Goal: Task Accomplishment & Management: Use online tool/utility

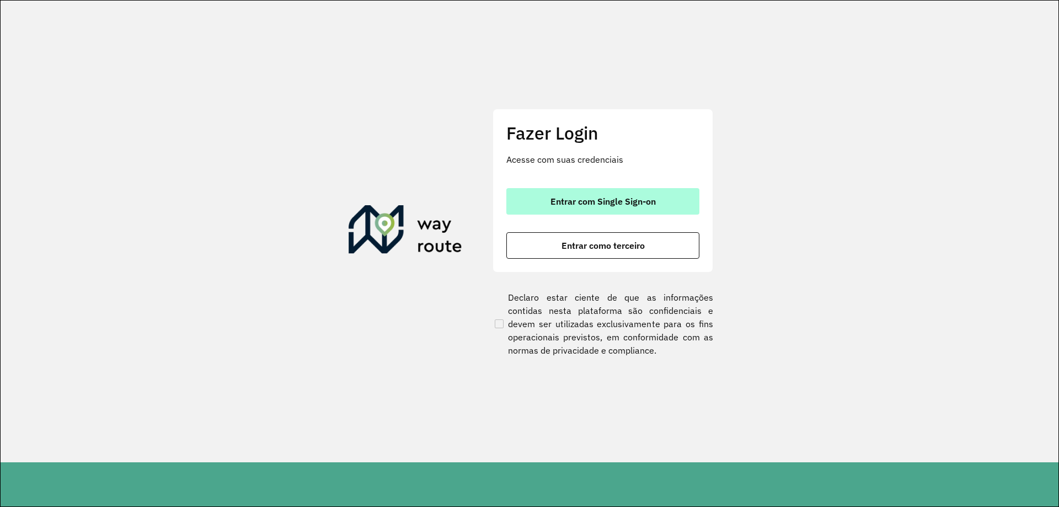
click at [667, 206] on button "Entrar com Single Sign-on" at bounding box center [602, 201] width 193 height 26
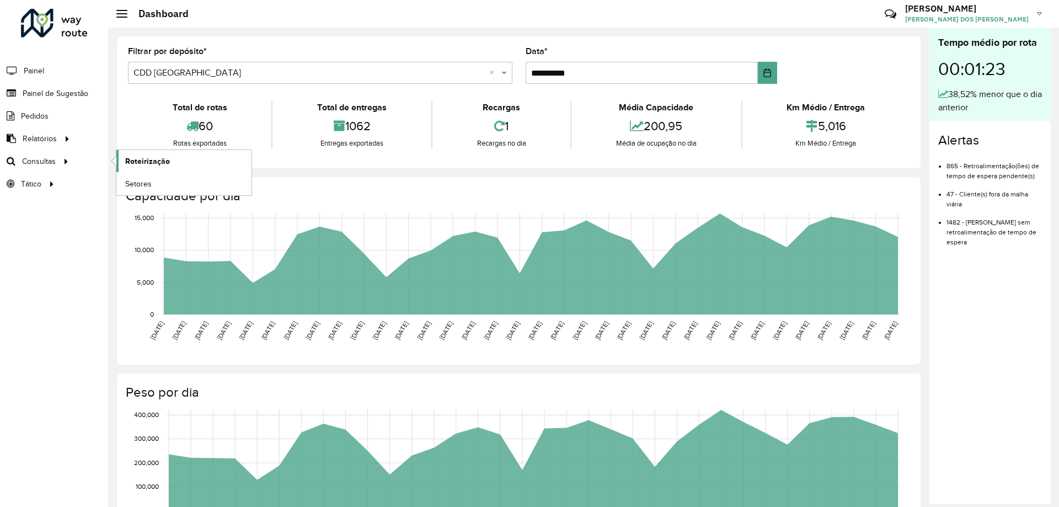
click at [153, 161] on span "Roteirização" at bounding box center [147, 162] width 45 height 12
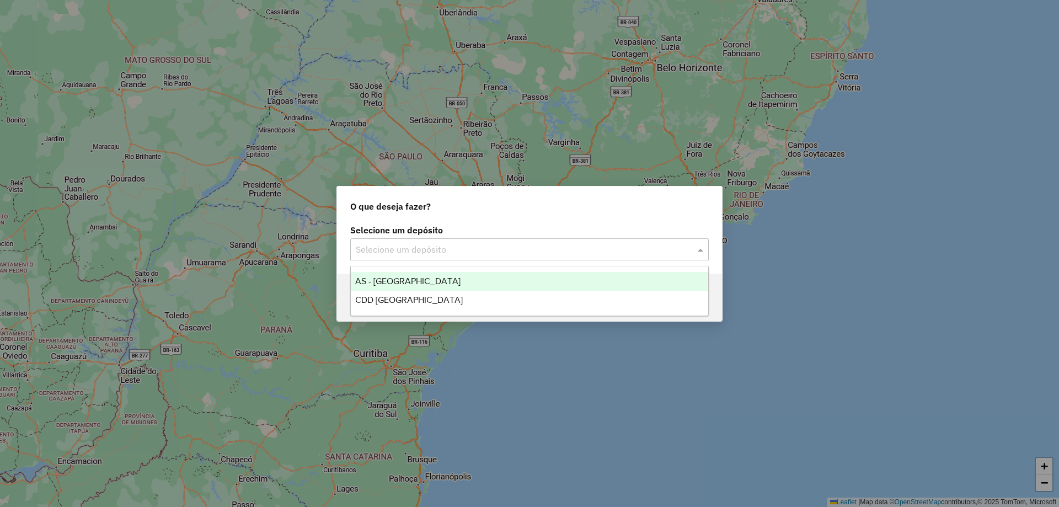
click at [529, 254] on input "text" at bounding box center [518, 249] width 325 height 13
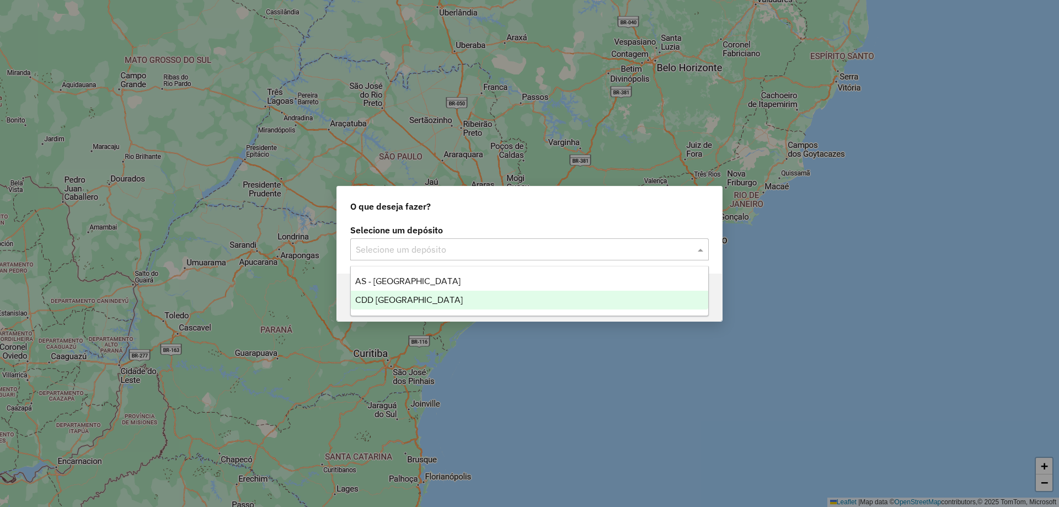
click at [441, 301] on div "CDD [GEOGRAPHIC_DATA]" at bounding box center [529, 300] width 357 height 19
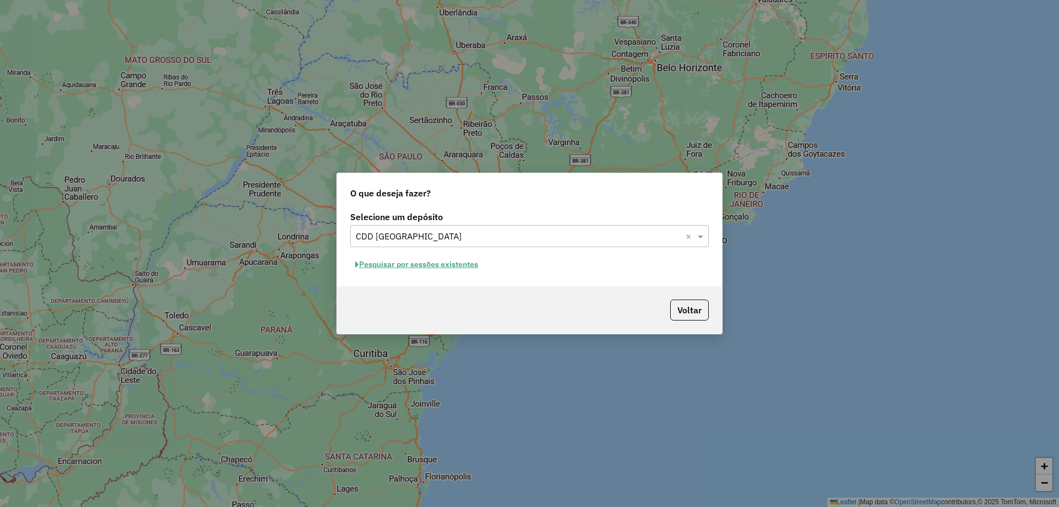
click at [422, 268] on button "Pesquisar por sessões existentes" at bounding box center [416, 264] width 133 height 17
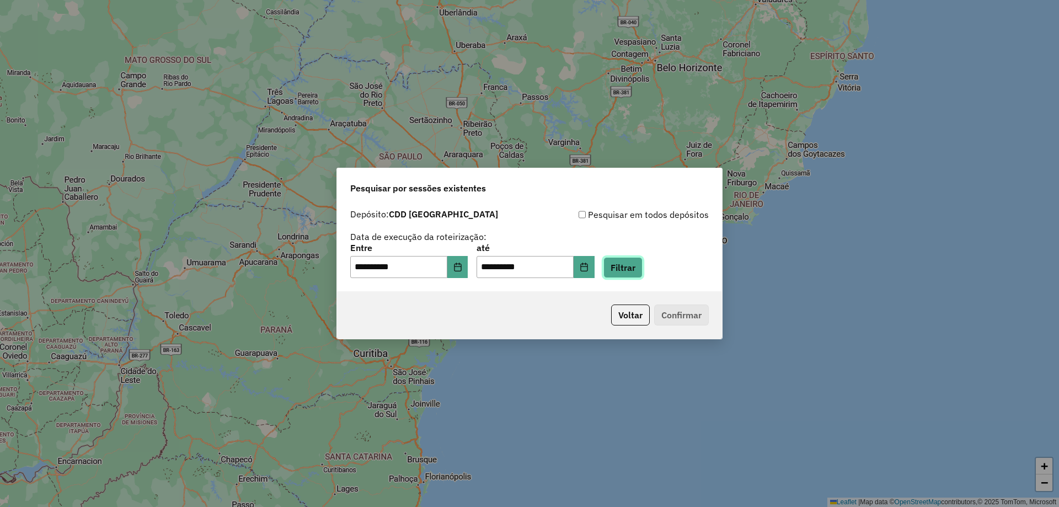
drag, startPoint x: 629, startPoint y: 271, endPoint x: 628, endPoint y: 281, distance: 9.4
click at [630, 276] on button "Filtrar" at bounding box center [622, 267] width 39 height 21
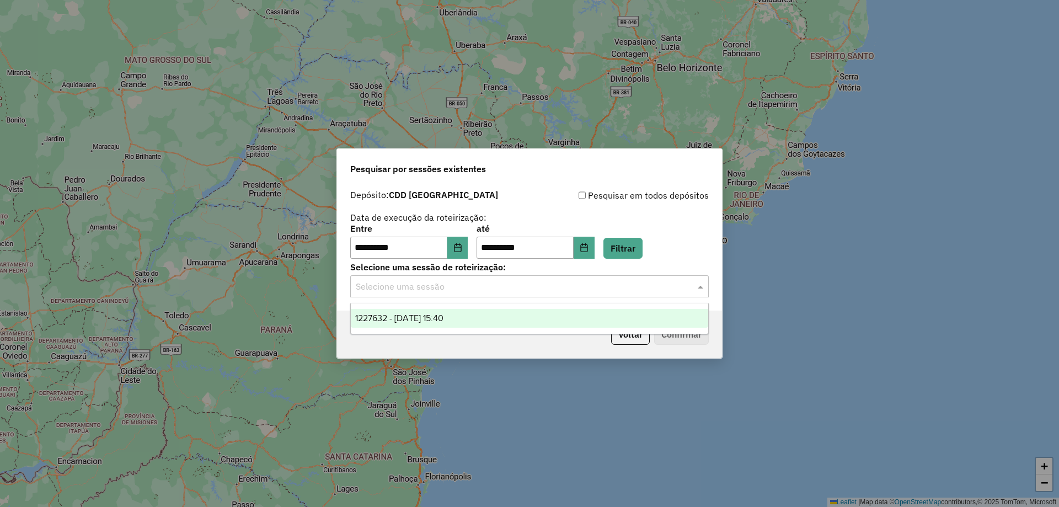
click at [644, 287] on input "text" at bounding box center [518, 286] width 325 height 13
click at [457, 310] on div "1227632 - 11/08/2025 15:40" at bounding box center [529, 318] width 357 height 19
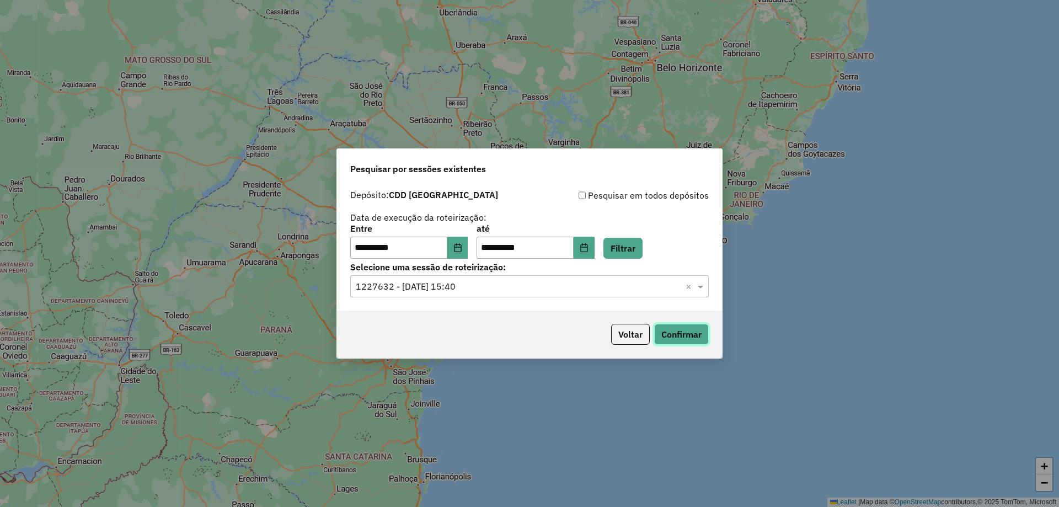
click at [705, 328] on button "Confirmar" at bounding box center [681, 334] width 55 height 21
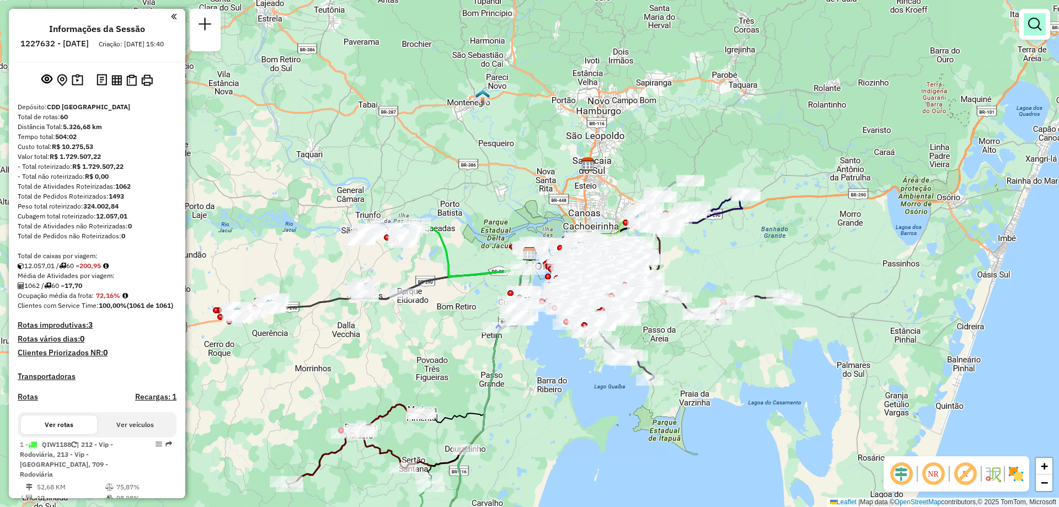
click at [1027, 29] on link at bounding box center [1035, 24] width 22 height 22
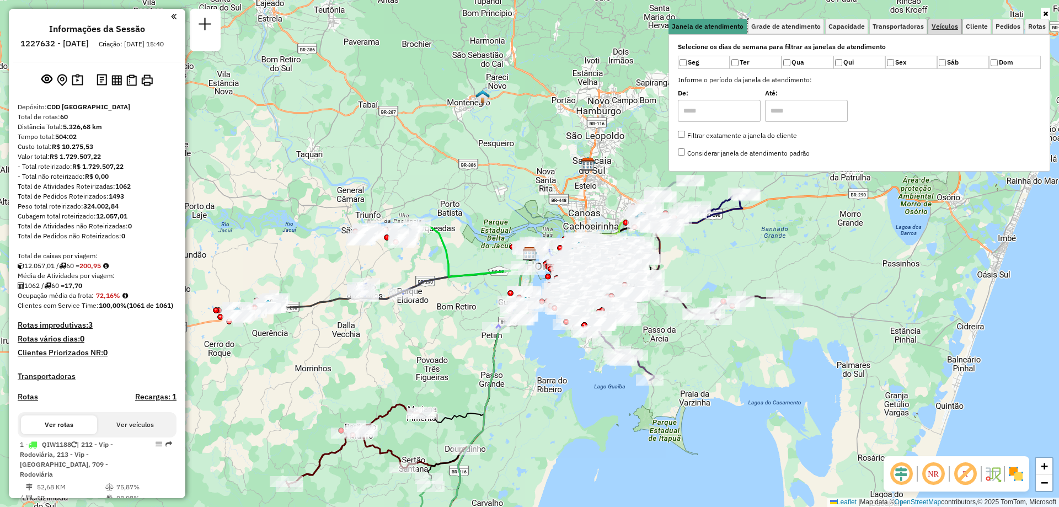
click at [944, 24] on span "Veículos" at bounding box center [945, 26] width 26 height 7
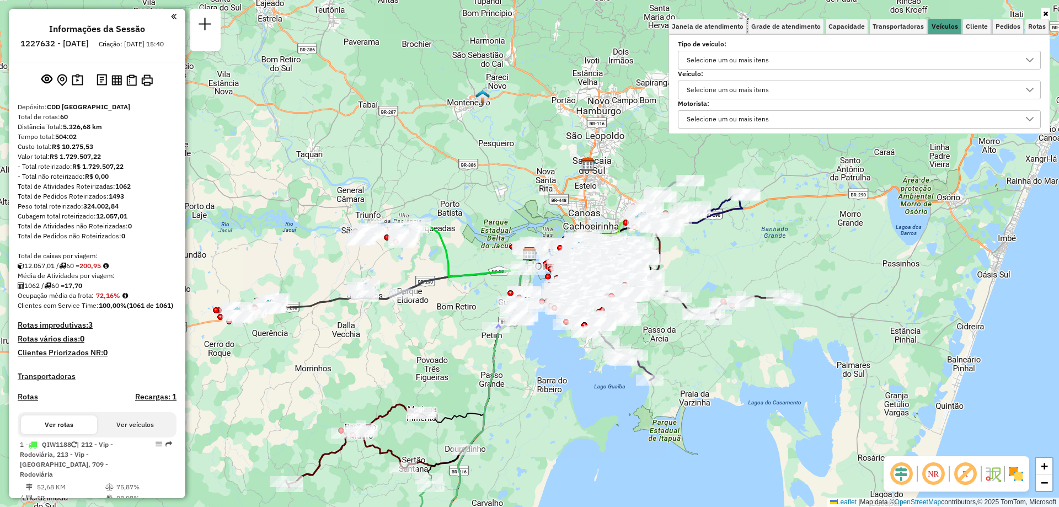
click at [976, 134] on div "Selecione os dias de semana para filtrar as janelas de atendimento Seg Ter Qua …" at bounding box center [859, 84] width 382 height 100
click at [942, 23] on span "Veículos" at bounding box center [945, 26] width 26 height 7
click at [720, 88] on div "Selecione um ou mais itens" at bounding box center [728, 90] width 90 height 18
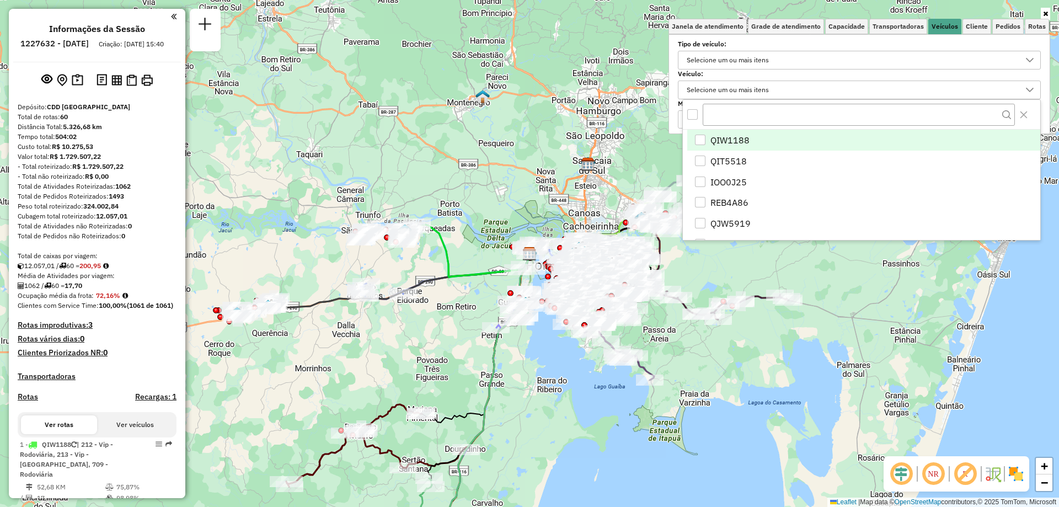
scroll to position [7, 38]
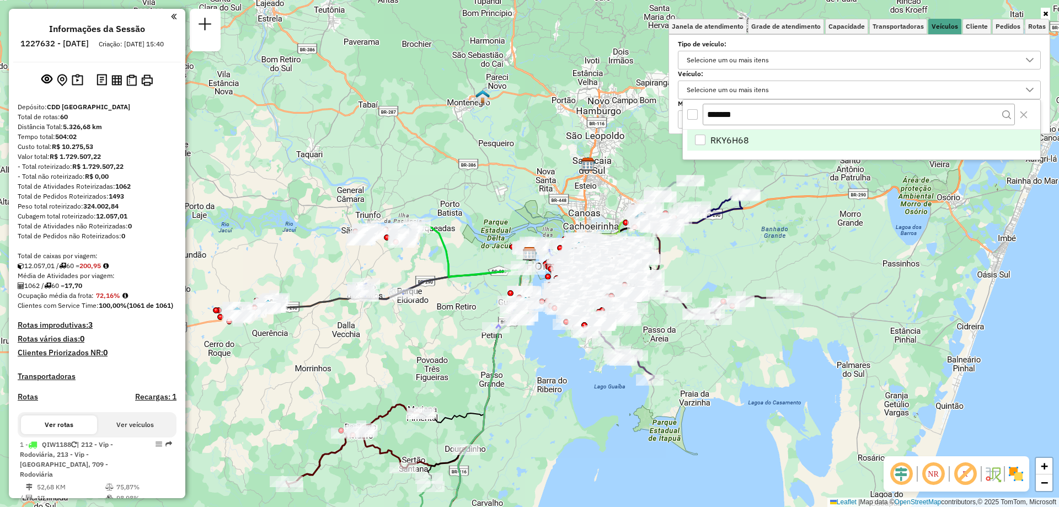
type input "*******"
click at [707, 133] on li "RKY6H68" at bounding box center [863, 140] width 353 height 21
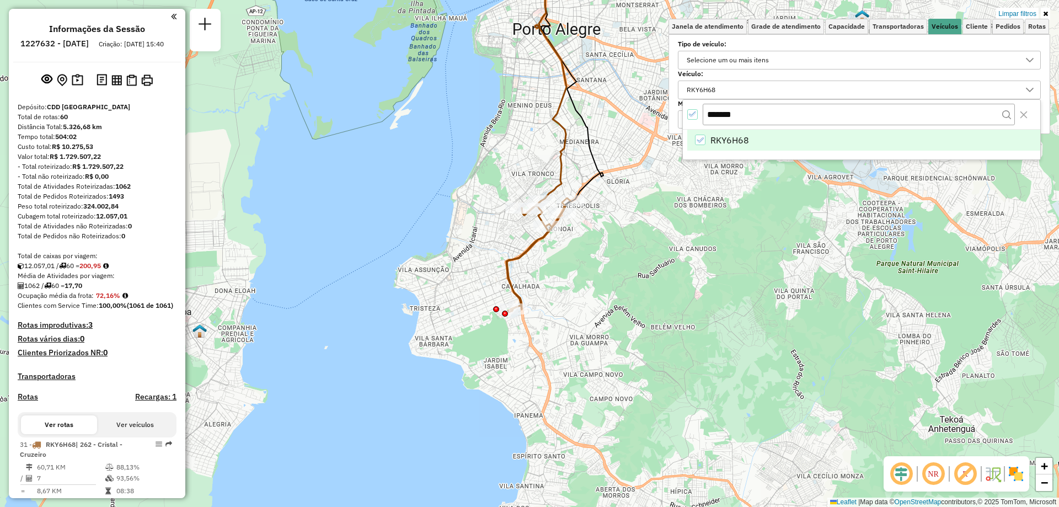
drag, startPoint x: 533, startPoint y: 229, endPoint x: 561, endPoint y: 244, distance: 31.1
click at [560, 243] on div "Limpar filtros Janela de atendimento Grade de atendimento Capacidade Transporta…" at bounding box center [529, 253] width 1059 height 507
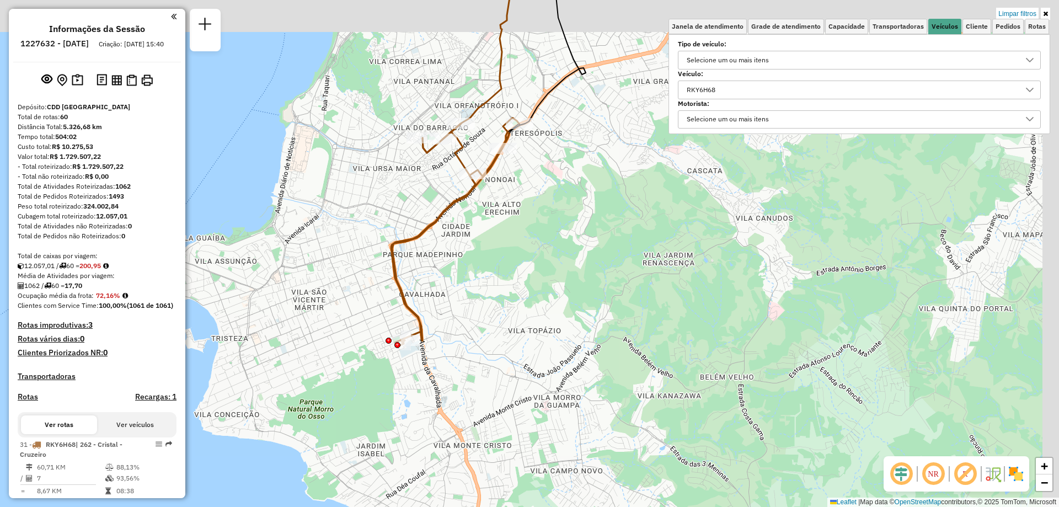
drag, startPoint x: 616, startPoint y: 231, endPoint x: 606, endPoint y: 286, distance: 56.5
click at [606, 286] on div "Limpar filtros Janela de atendimento Grade de atendimento Capacidade Transporta…" at bounding box center [529, 253] width 1059 height 507
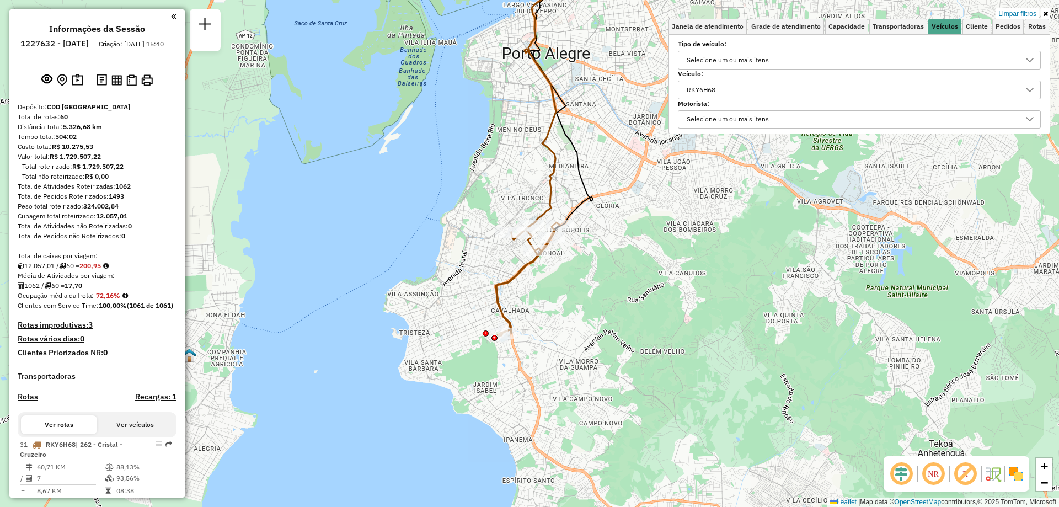
scroll to position [40, 0]
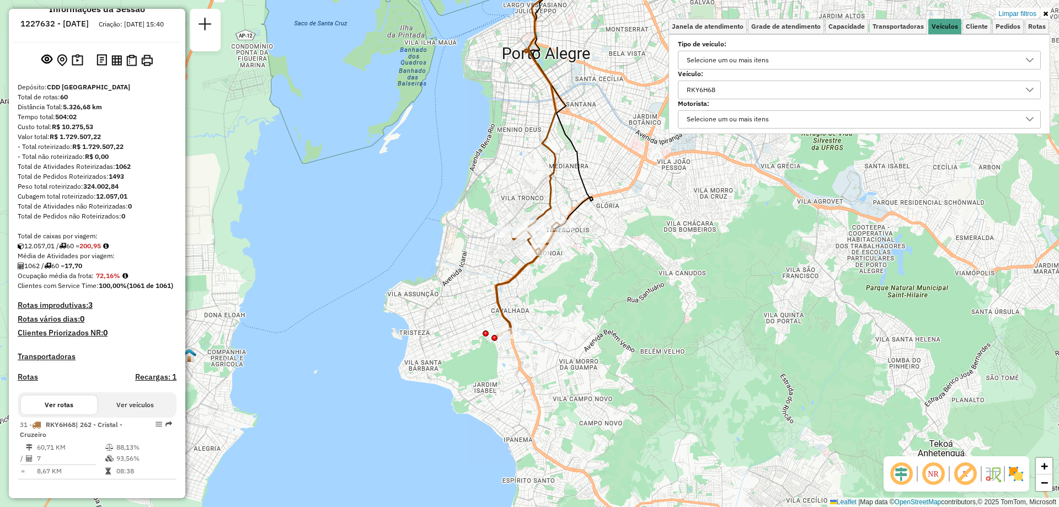
click at [887, 90] on div "RKY6H68" at bounding box center [851, 90] width 336 height 18
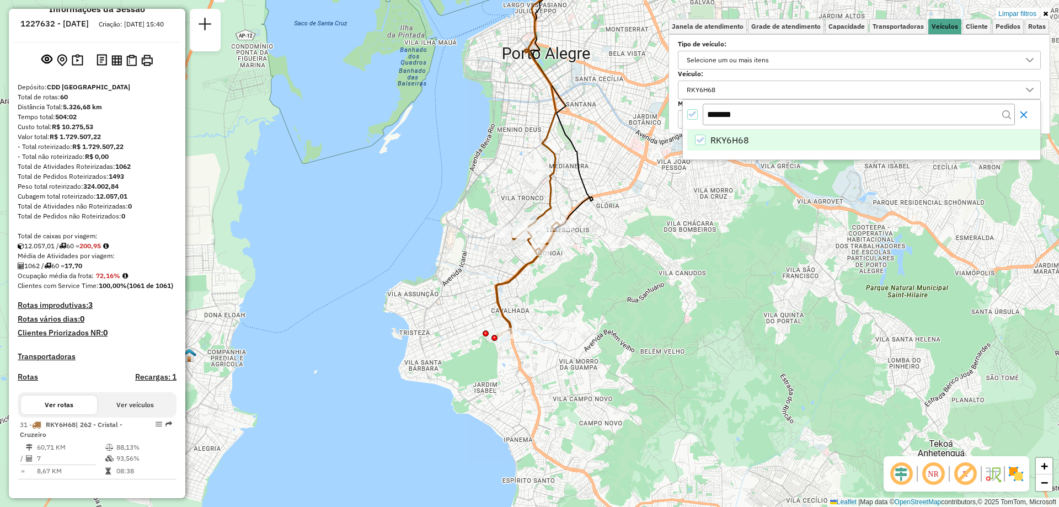
click at [1019, 113] on button "Close" at bounding box center [1024, 115] width 18 height 18
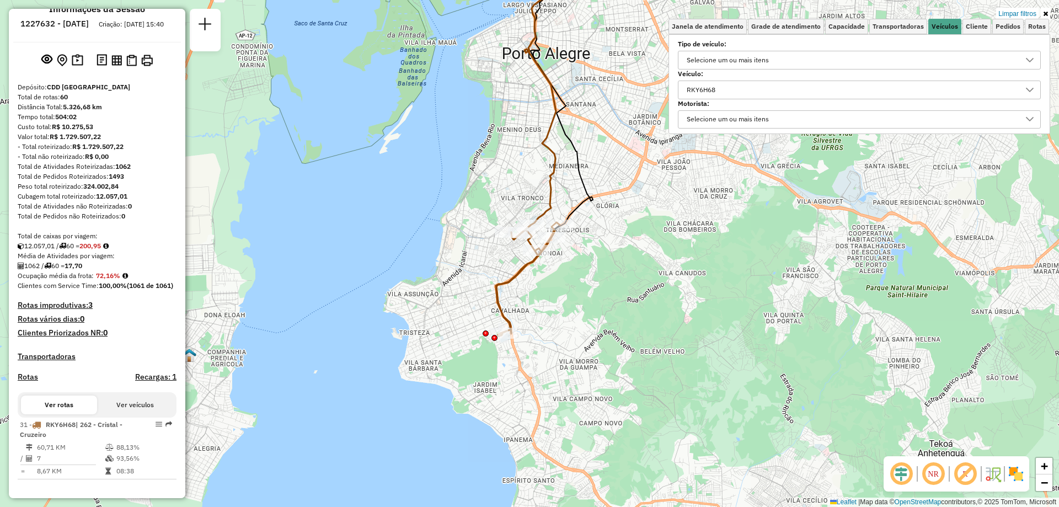
click at [878, 83] on div "RKY6H68" at bounding box center [851, 90] width 336 height 18
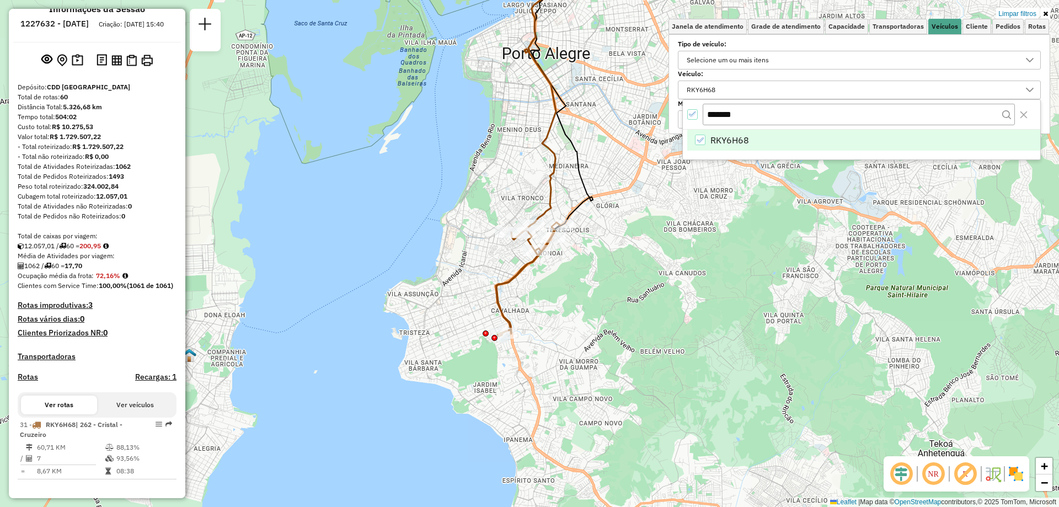
drag, startPoint x: 764, startPoint y: 108, endPoint x: 652, endPoint y: 120, distance: 112.1
click at [654, 120] on body "Aplicando filtros Pop-up bloqueado! Seu navegador bloqueou automáticamente a ab…" at bounding box center [529, 253] width 1059 height 507
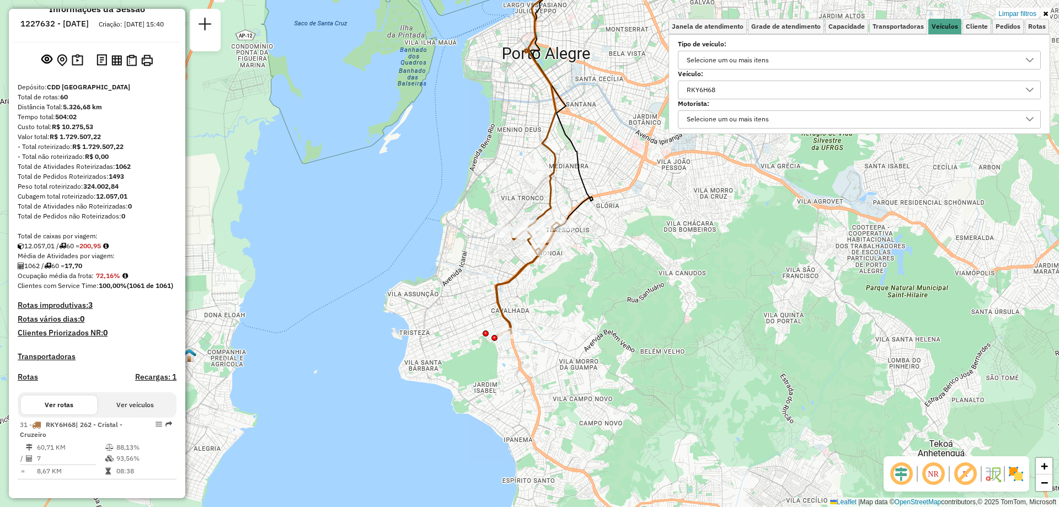
click at [768, 76] on label "Veículo:" at bounding box center [859, 74] width 363 height 10
click at [764, 89] on div "RKY6H68" at bounding box center [851, 90] width 336 height 18
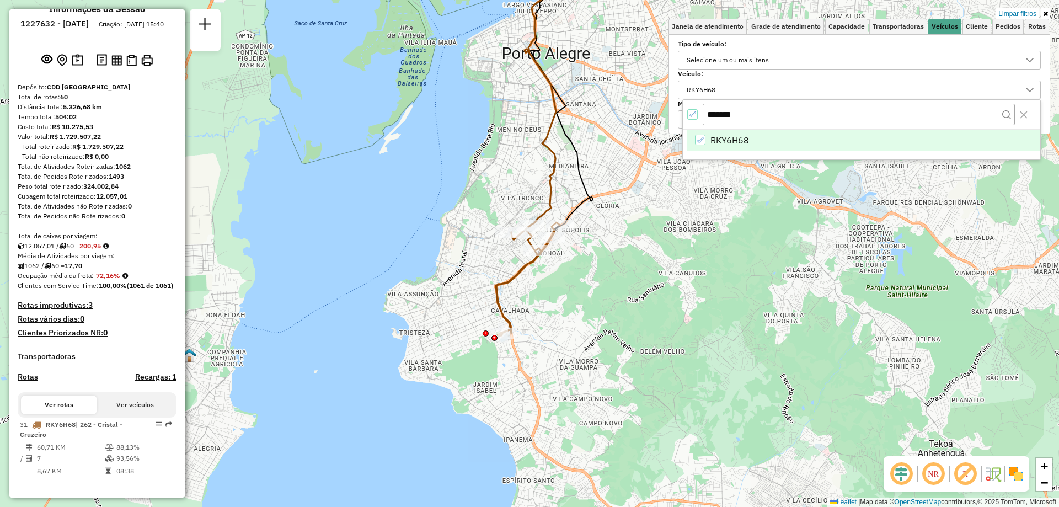
click at [705, 138] on div "RKY6H68" at bounding box center [700, 140] width 10 height 10
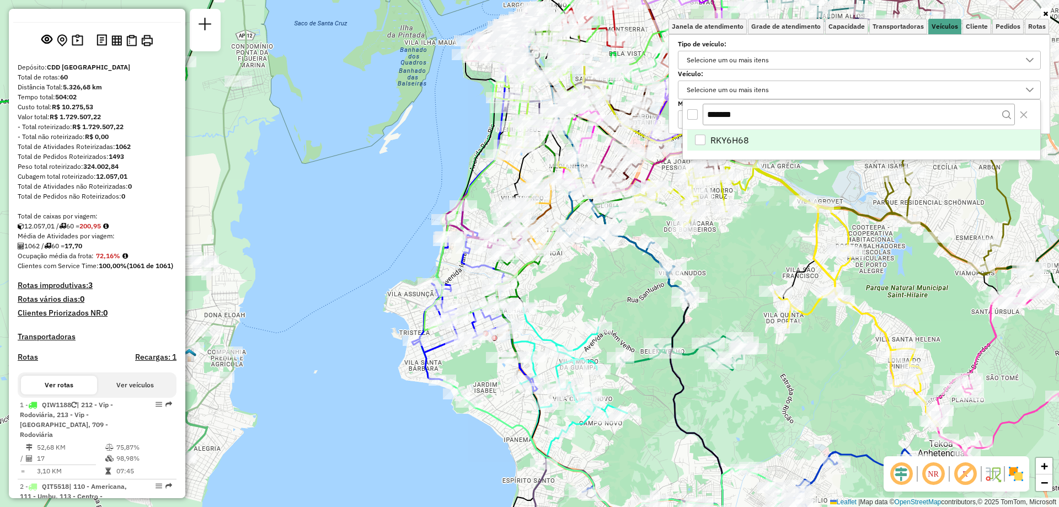
click at [732, 89] on div "Selecione um ou mais itens" at bounding box center [728, 90] width 90 height 18
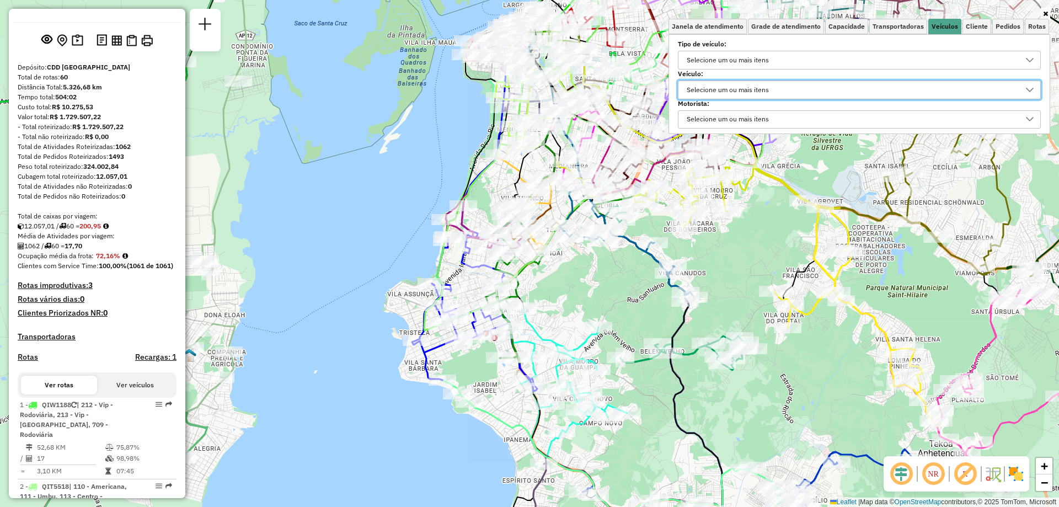
click at [751, 115] on input "*******" at bounding box center [859, 111] width 312 height 17
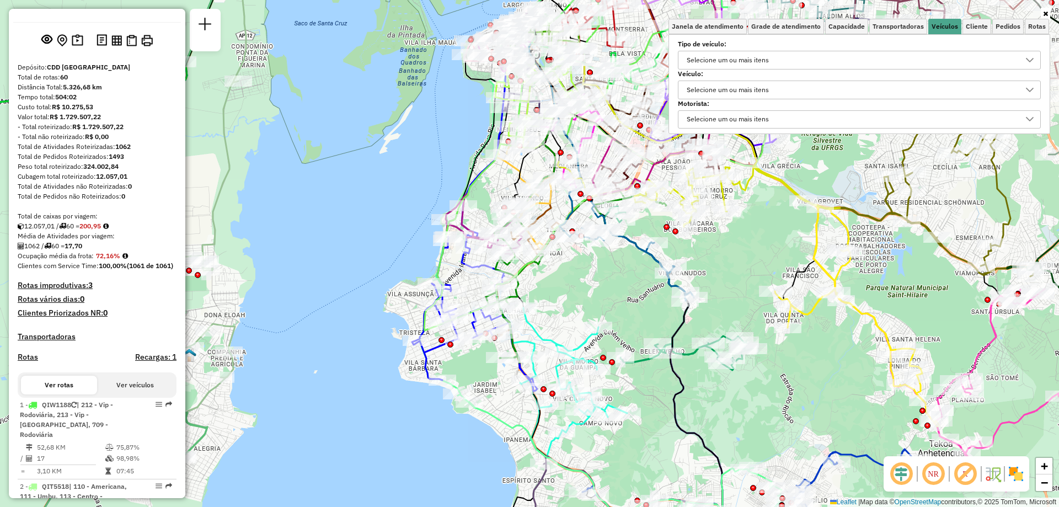
click at [755, 88] on div "Selecione um ou mais itens" at bounding box center [728, 90] width 90 height 18
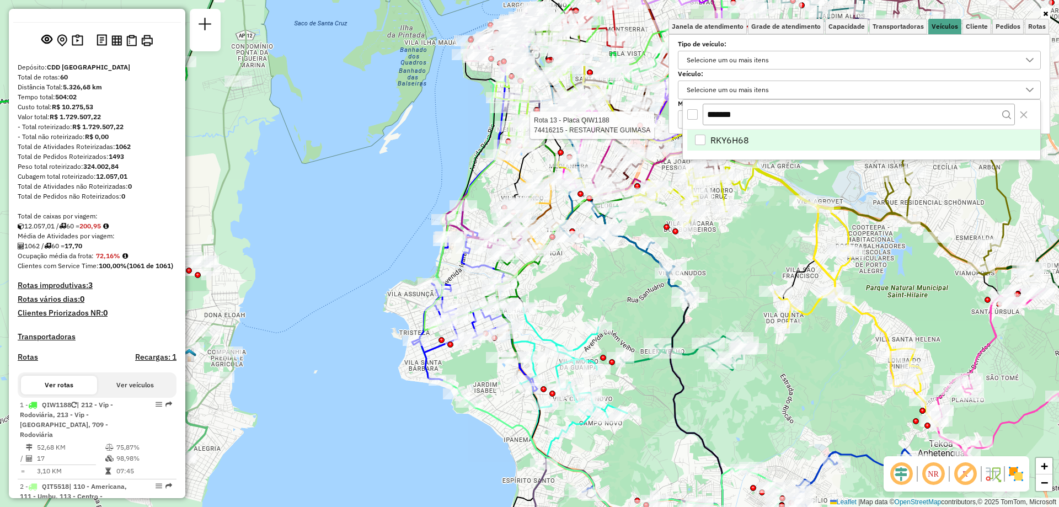
click at [656, 116] on body "Aplicando filtros Pop-up bloqueado! Seu navegador bloqueou automáticamente a ab…" at bounding box center [529, 253] width 1059 height 507
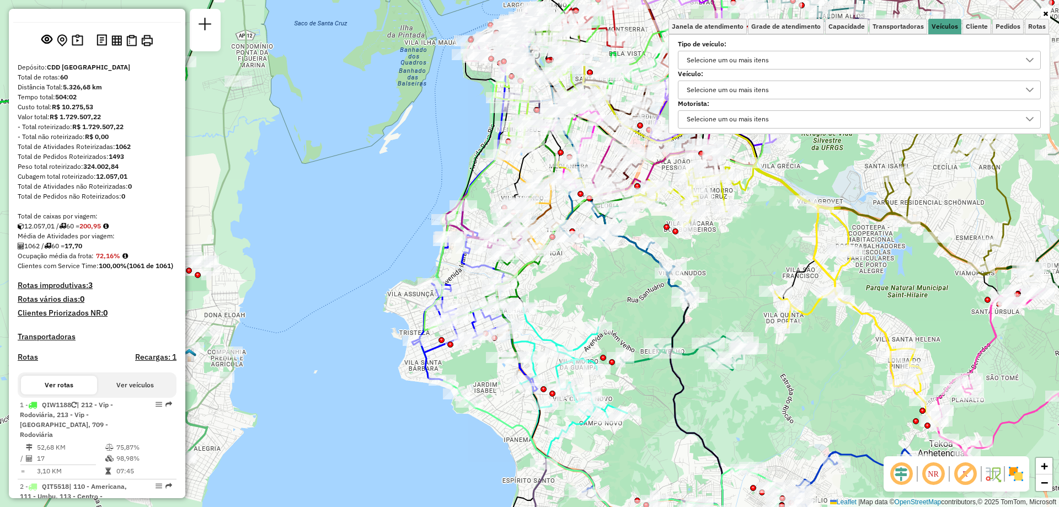
click at [724, 84] on div "Selecione um ou mais itens" at bounding box center [728, 90] width 90 height 18
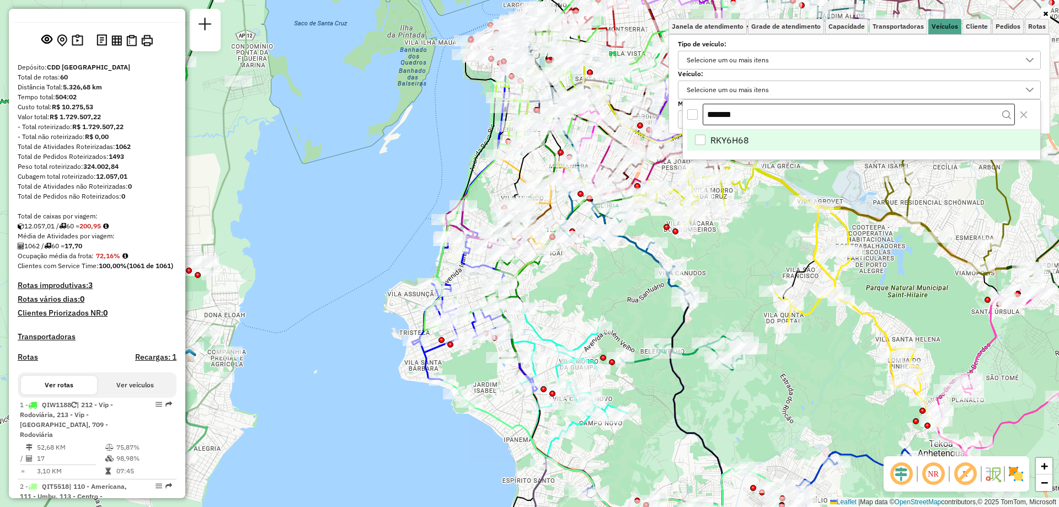
click at [746, 109] on input "*******" at bounding box center [859, 115] width 312 height 22
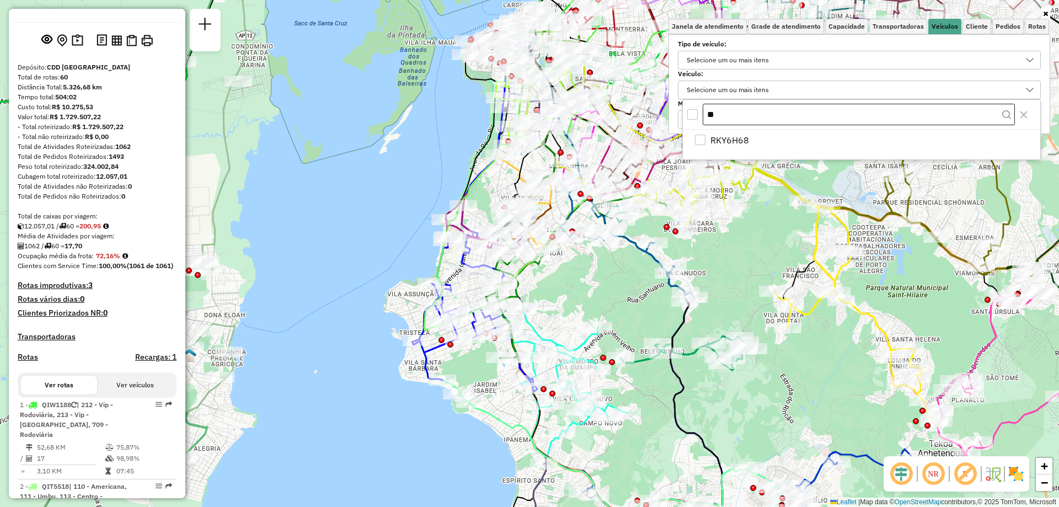
type input "*"
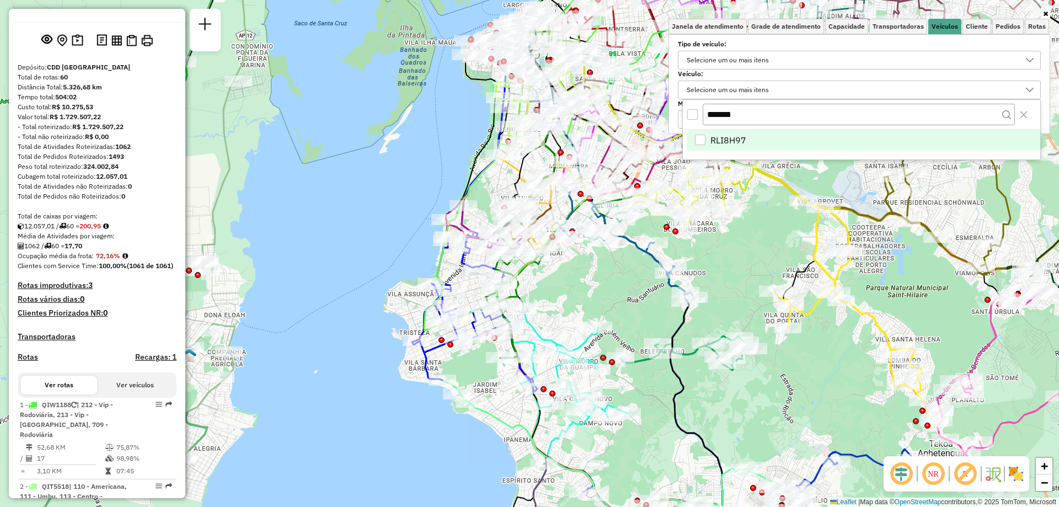
type input "*******"
click at [709, 138] on li "RLI8H97" at bounding box center [863, 140] width 353 height 21
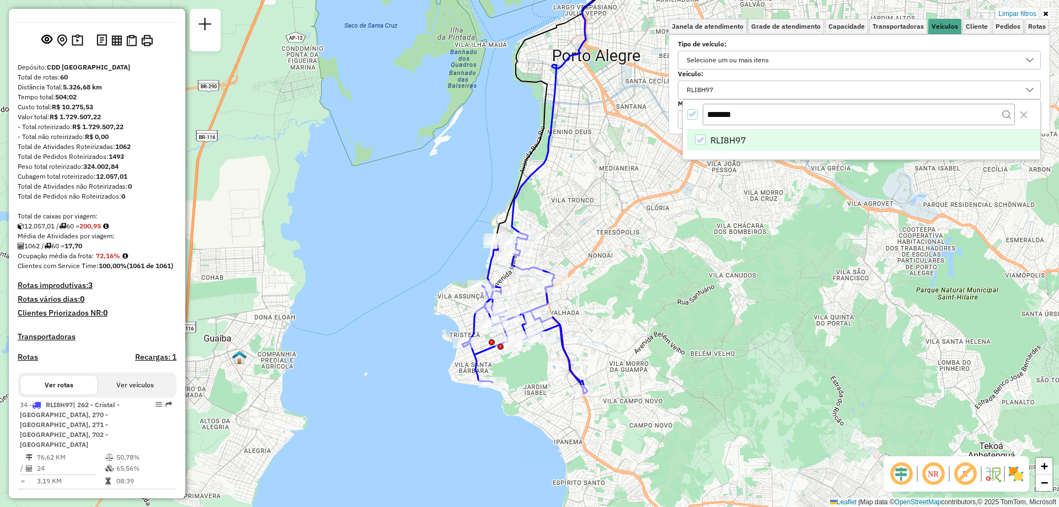
drag, startPoint x: 514, startPoint y: 331, endPoint x: 580, endPoint y: 355, distance: 71.0
click at [577, 348] on div "Limpar filtros Janela de atendimento Grade de atendimento Capacidade Transporta…" at bounding box center [529, 253] width 1059 height 507
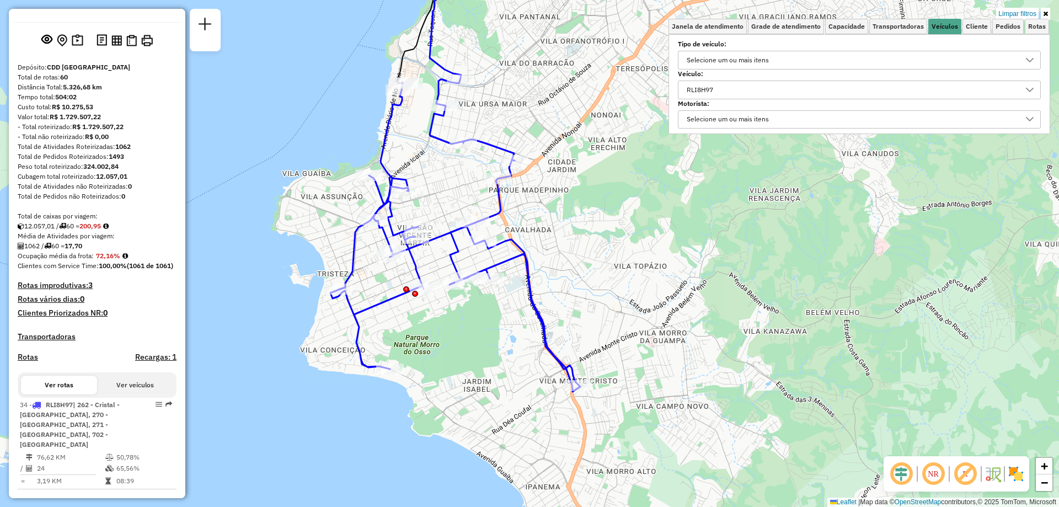
scroll to position [60, 0]
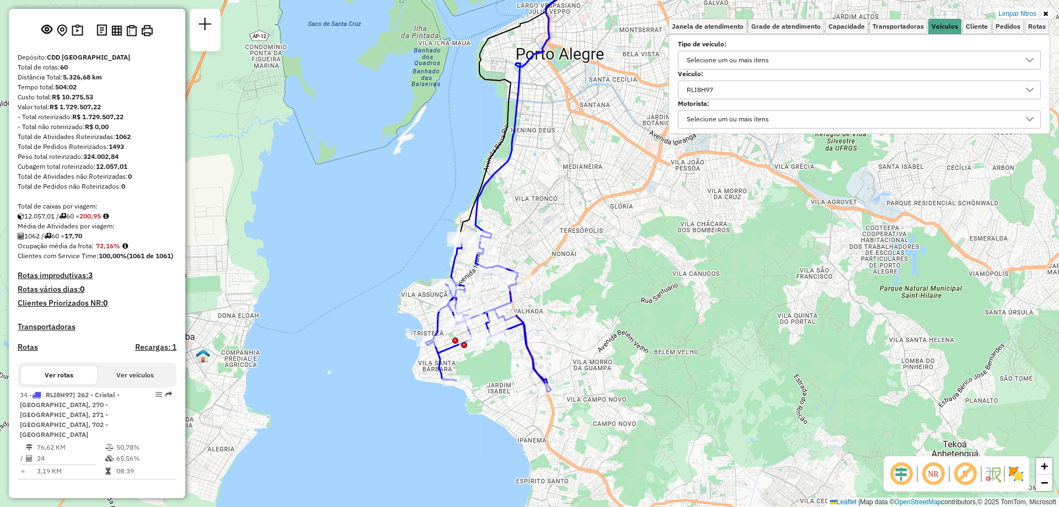
click at [791, 85] on div "RLI8H97" at bounding box center [851, 90] width 336 height 18
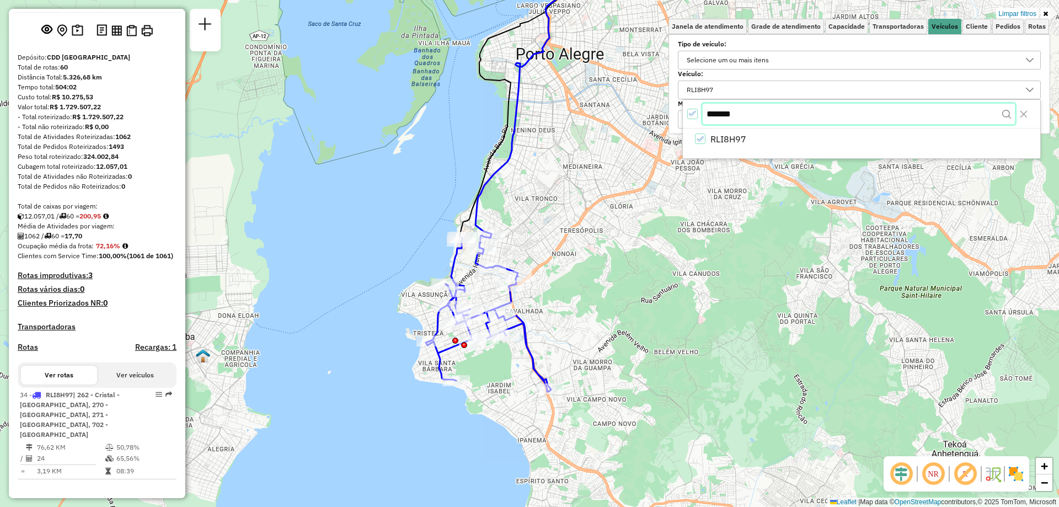
drag, startPoint x: 753, startPoint y: 118, endPoint x: 702, endPoint y: 114, distance: 51.4
click at [702, 114] on div "*******" at bounding box center [861, 114] width 357 height 29
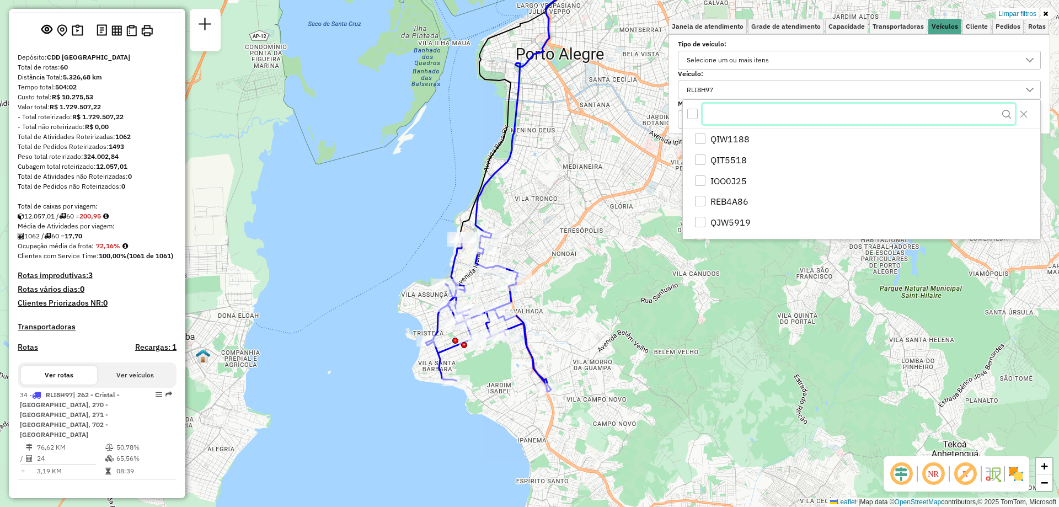
click at [751, 119] on input "text" at bounding box center [859, 114] width 312 height 21
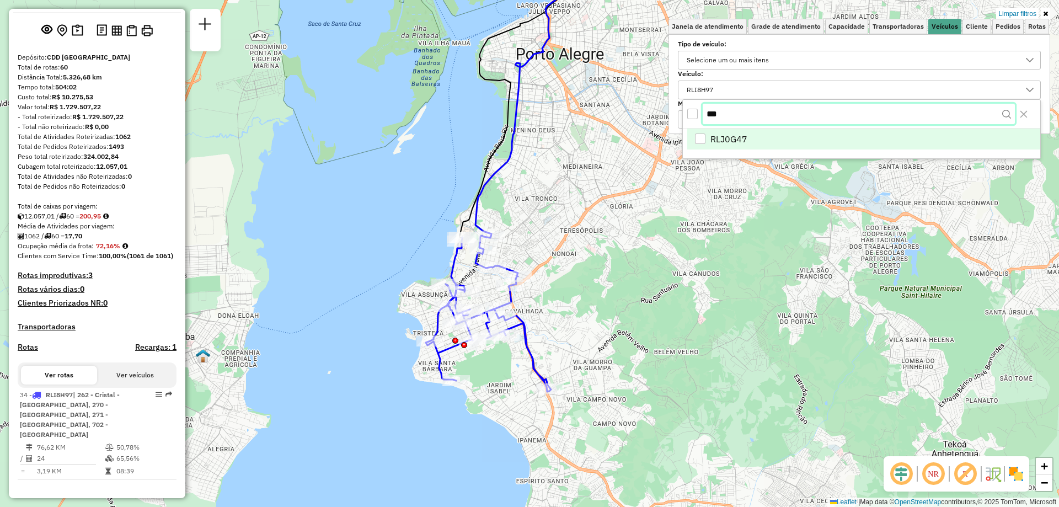
type input "***"
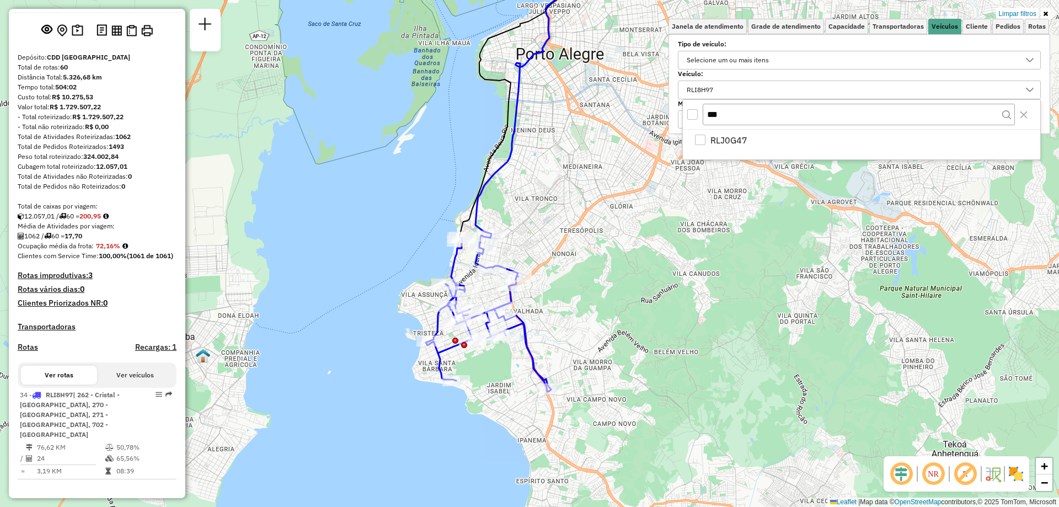
drag, startPoint x: 704, startPoint y: 136, endPoint x: 860, endPoint y: 156, distance: 157.3
click at [704, 137] on div "RLJ0G47" at bounding box center [700, 140] width 10 height 10
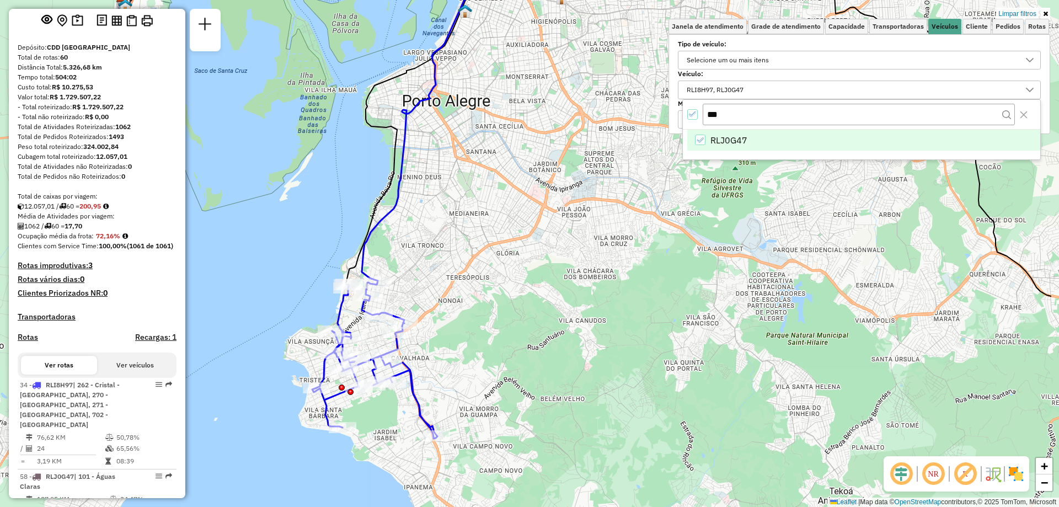
drag, startPoint x: 693, startPoint y: 224, endPoint x: 405, endPoint y: 330, distance: 306.8
click at [418, 328] on div "Limpar filtros Janela de atendimento Grade de atendimento Capacidade Transporta…" at bounding box center [529, 253] width 1059 height 507
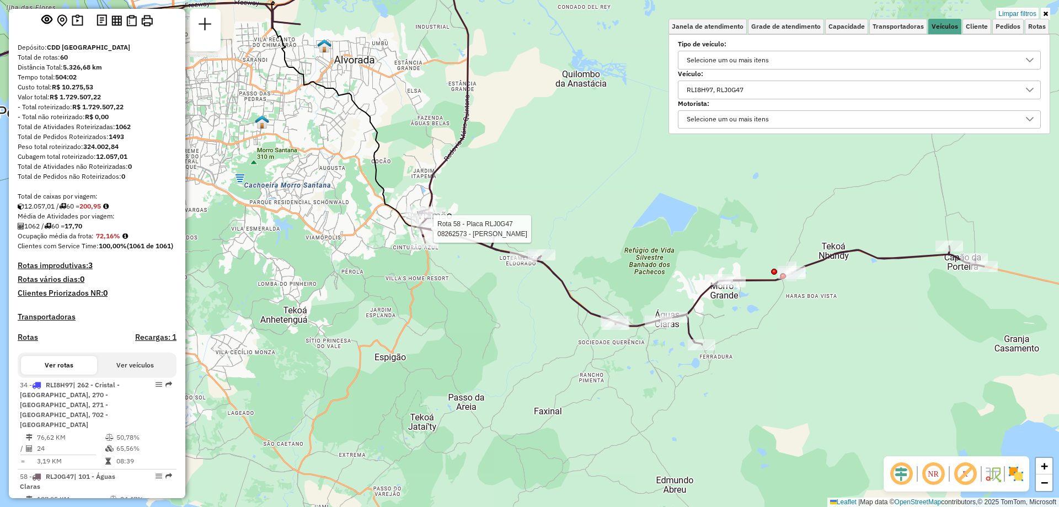
drag, startPoint x: 928, startPoint y: 320, endPoint x: 878, endPoint y: 327, distance: 51.2
click at [871, 331] on div "Rota 58 - Placa RLJ0G47 08262573 - ABRELINO ROSA Limpar filtros Janela de atend…" at bounding box center [529, 253] width 1059 height 507
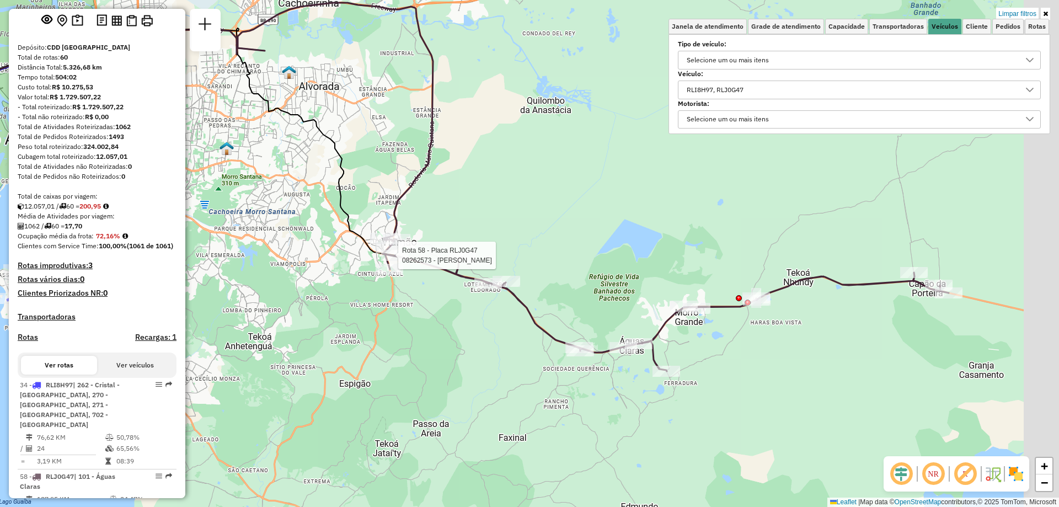
drag, startPoint x: 989, startPoint y: 291, endPoint x: 951, endPoint y: 317, distance: 46.5
click at [954, 320] on div "Rota 58 - Placa RLJ0G47 08262573 - ABRELINO ROSA Limpar filtros Janela de atend…" at bounding box center [529, 253] width 1059 height 507
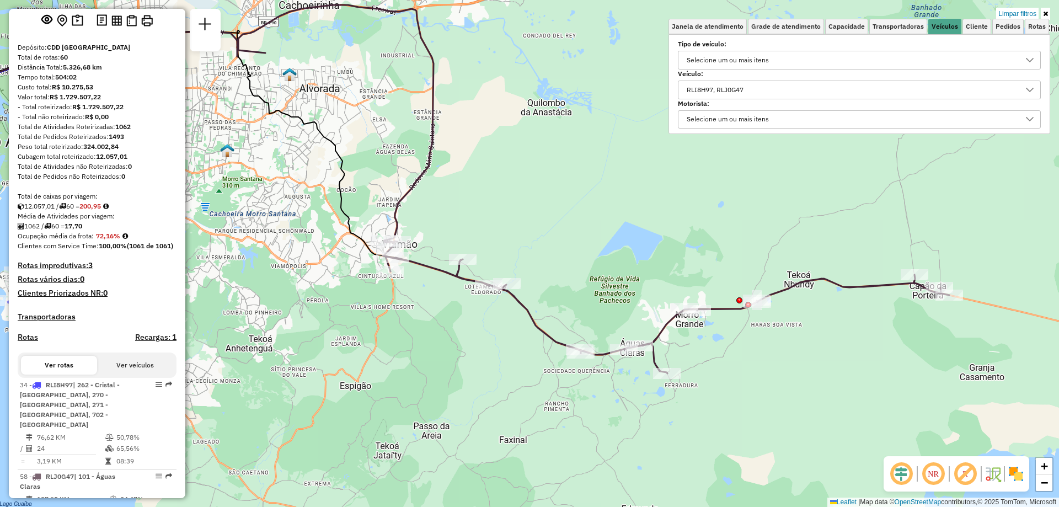
click at [768, 88] on div "RLI8H97, RLJ0G47" at bounding box center [851, 90] width 336 height 18
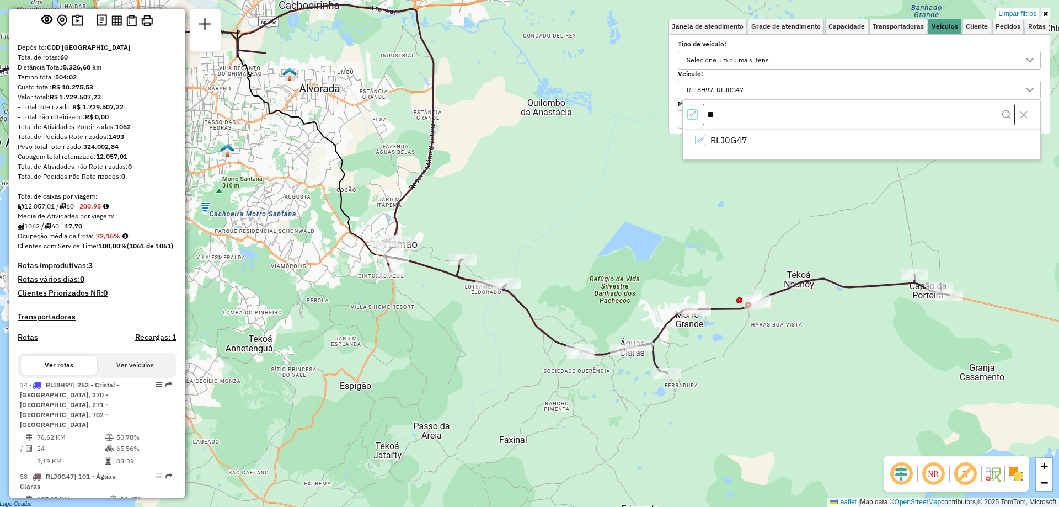
type input "*"
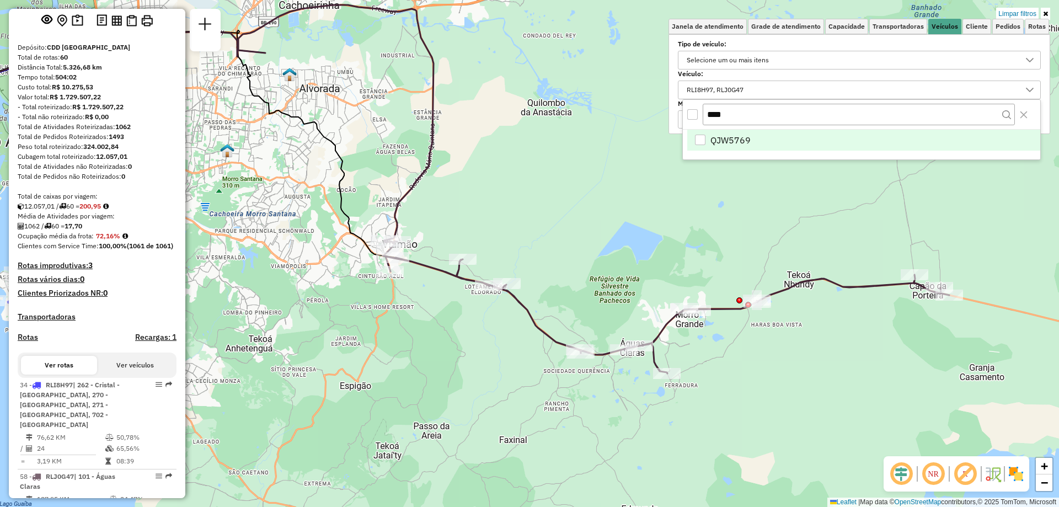
type input "****"
click at [699, 141] on div "QJW5769" at bounding box center [700, 140] width 10 height 10
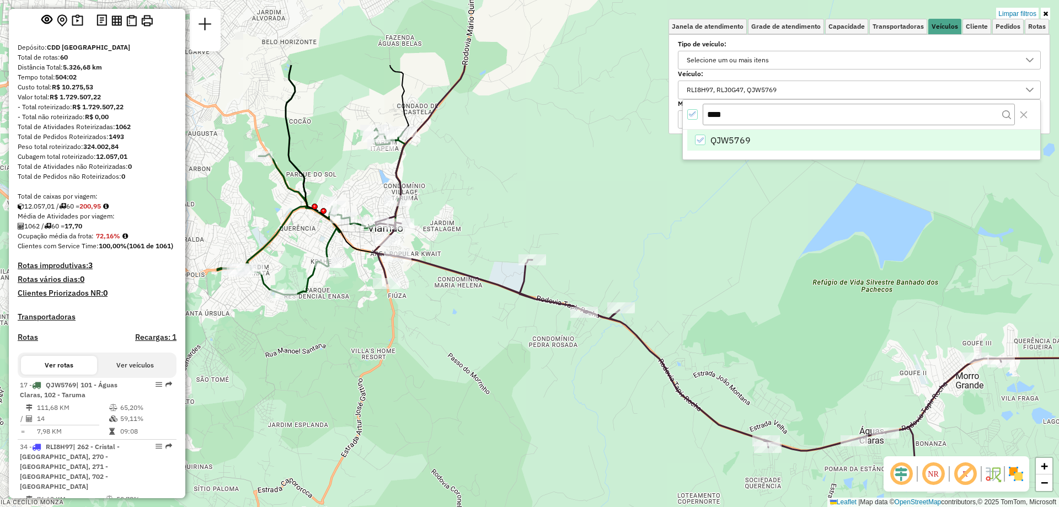
drag, startPoint x: 383, startPoint y: 291, endPoint x: 514, endPoint y: 373, distance: 154.2
click at [531, 400] on div "Limpar filtros Janela de atendimento Grade de atendimento Capacidade Transporta…" at bounding box center [529, 253] width 1059 height 507
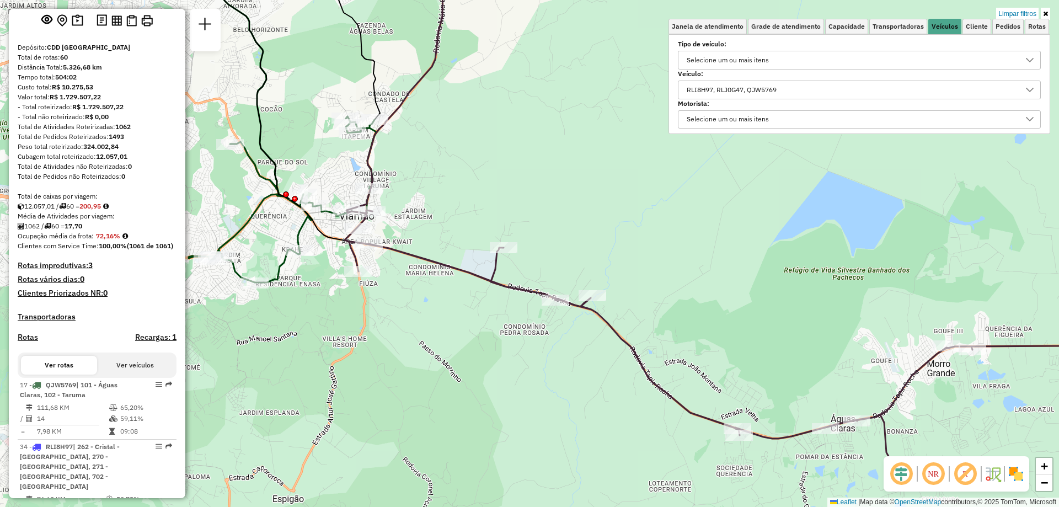
click at [742, 84] on div "RLI8H97, RLJ0G47, QJW5769" at bounding box center [732, 90] width 98 height 18
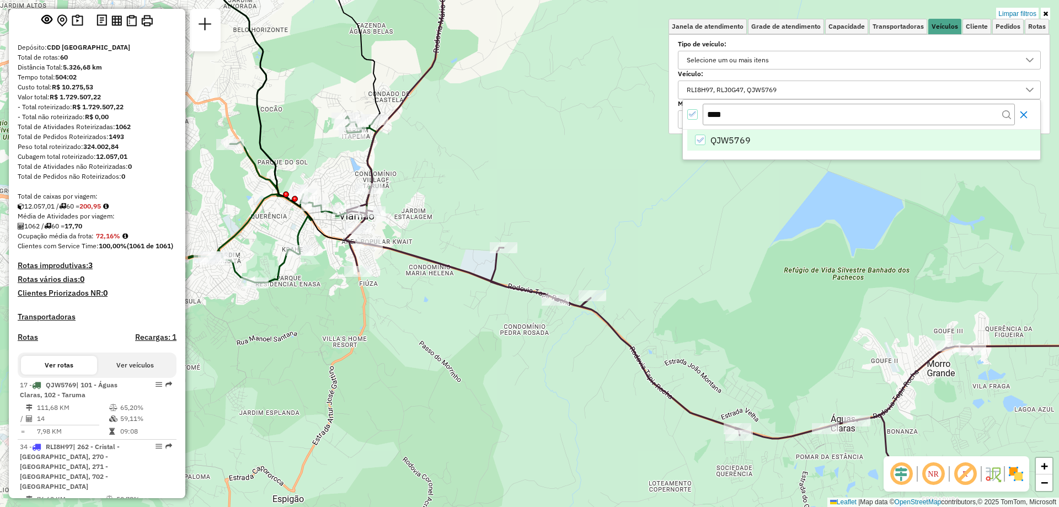
click at [1025, 111] on icon "Close" at bounding box center [1023, 114] width 9 height 9
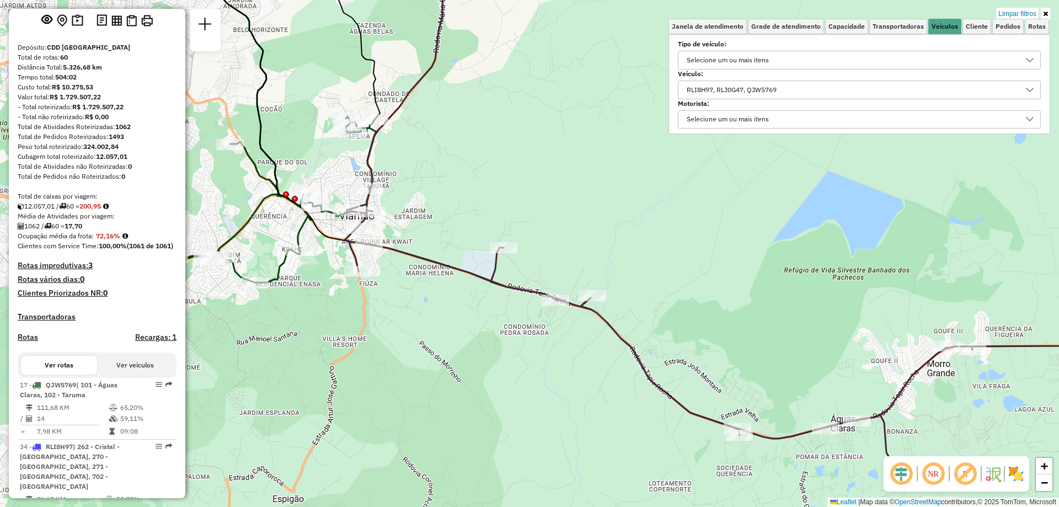
click at [819, 87] on div "RLI8H97, RLJ0G47, QJW5769" at bounding box center [851, 90] width 336 height 18
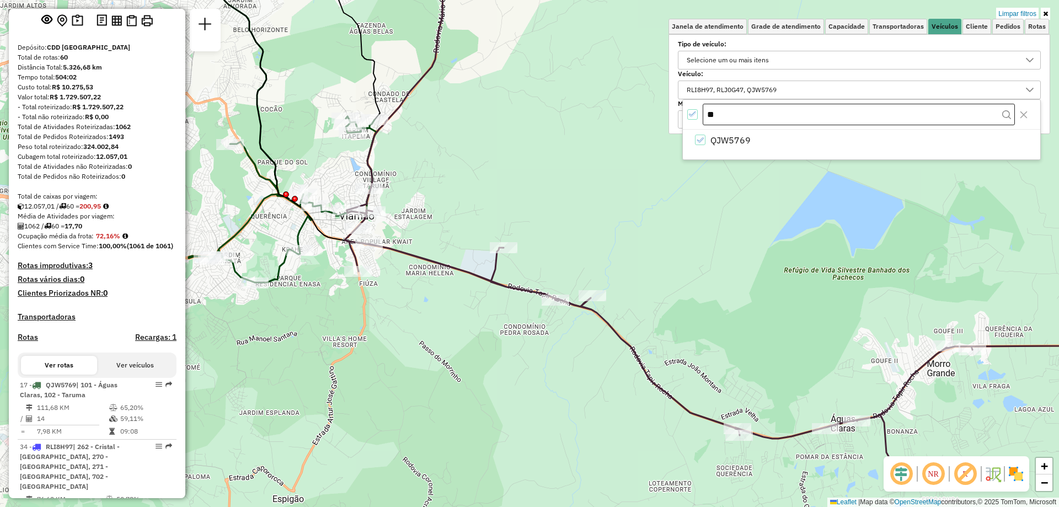
type input "*"
type input "***"
click at [704, 140] on icon "RLJ0G47" at bounding box center [700, 140] width 8 height 8
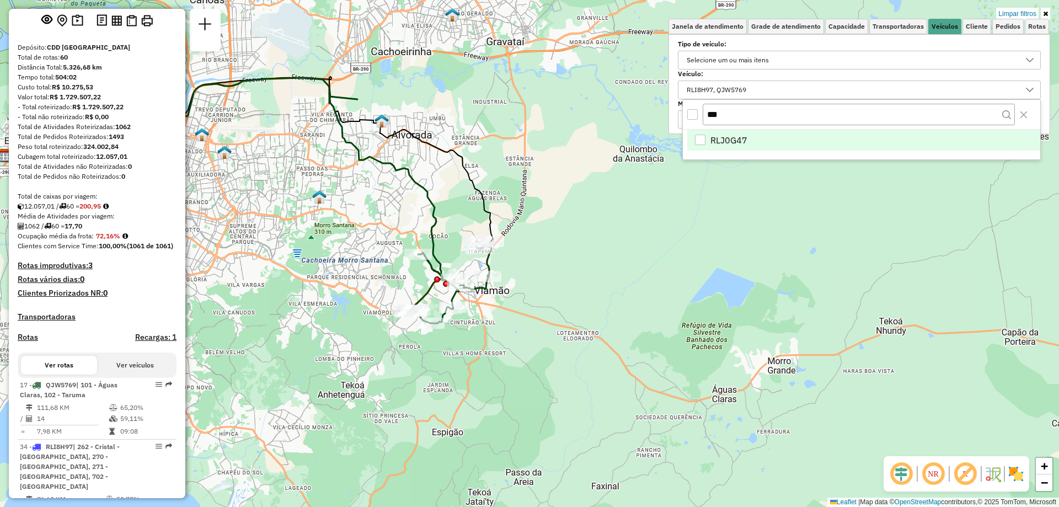
drag, startPoint x: 527, startPoint y: 381, endPoint x: 614, endPoint y: 388, distance: 87.5
click at [616, 398] on div "Limpar filtros Janela de atendimento Grade de atendimento Capacidade Transporta…" at bounding box center [529, 253] width 1059 height 507
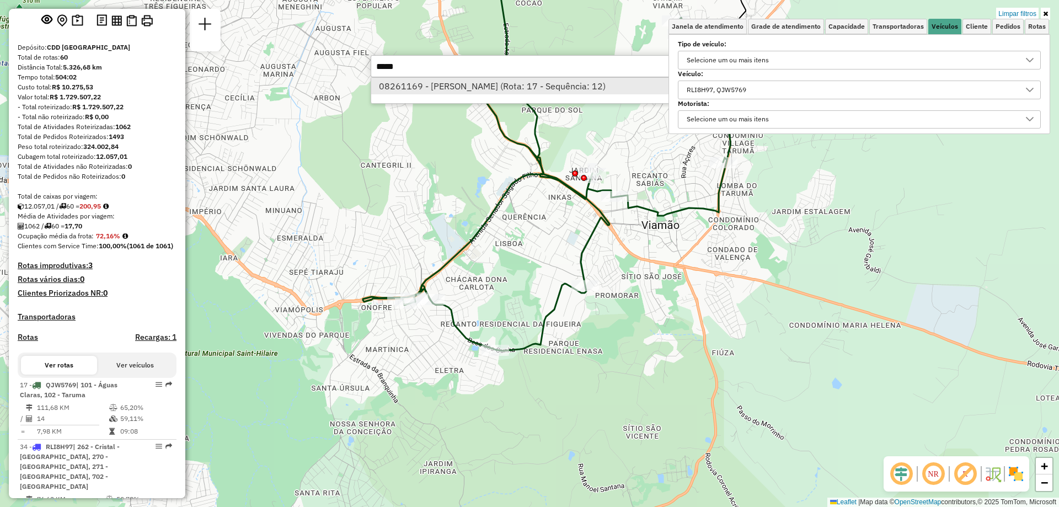
type input "*****"
click at [560, 91] on li "08261169 - [PERSON_NAME] (Rota: 17 - Sequência: 12)" at bounding box center [536, 86] width 330 height 17
select select "**********"
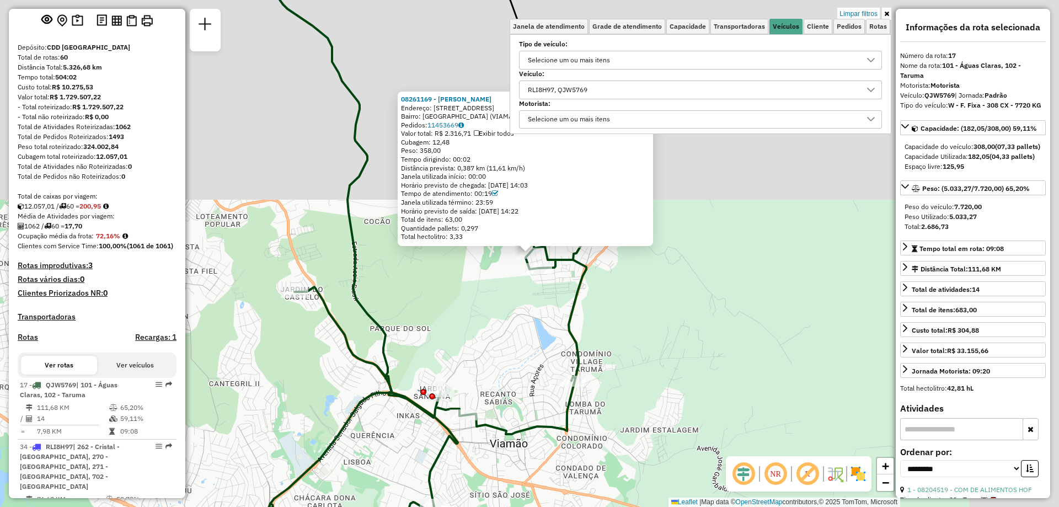
scroll to position [121, 0]
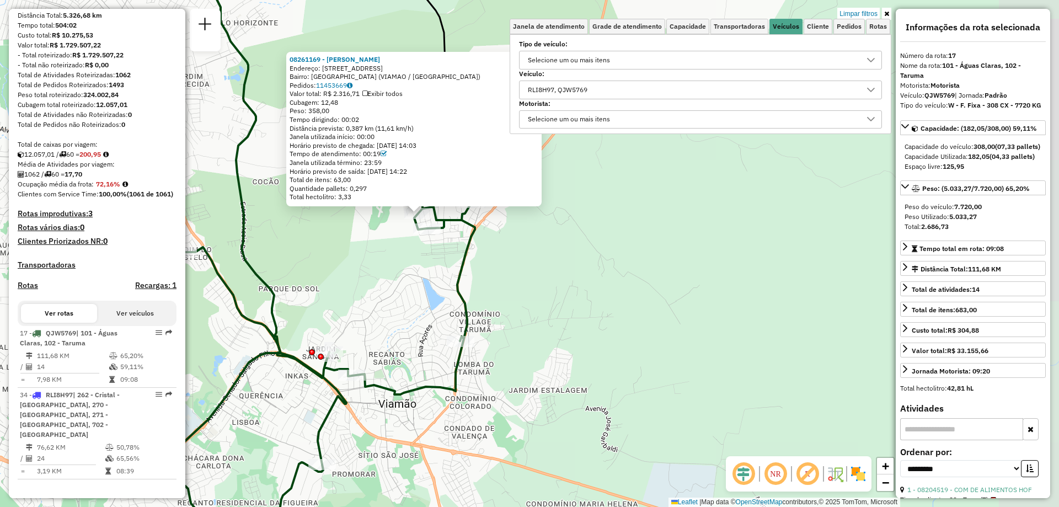
drag, startPoint x: 728, startPoint y: 368, endPoint x: 629, endPoint y: 328, distance: 106.8
click at [629, 328] on div "08261169 - [PERSON_NAME]: [STREET_ADDRESS] (VIAMAO / [GEOGRAPHIC_DATA]) [GEOGRA…" at bounding box center [529, 253] width 1059 height 507
